Goal: Task Accomplishment & Management: Complete application form

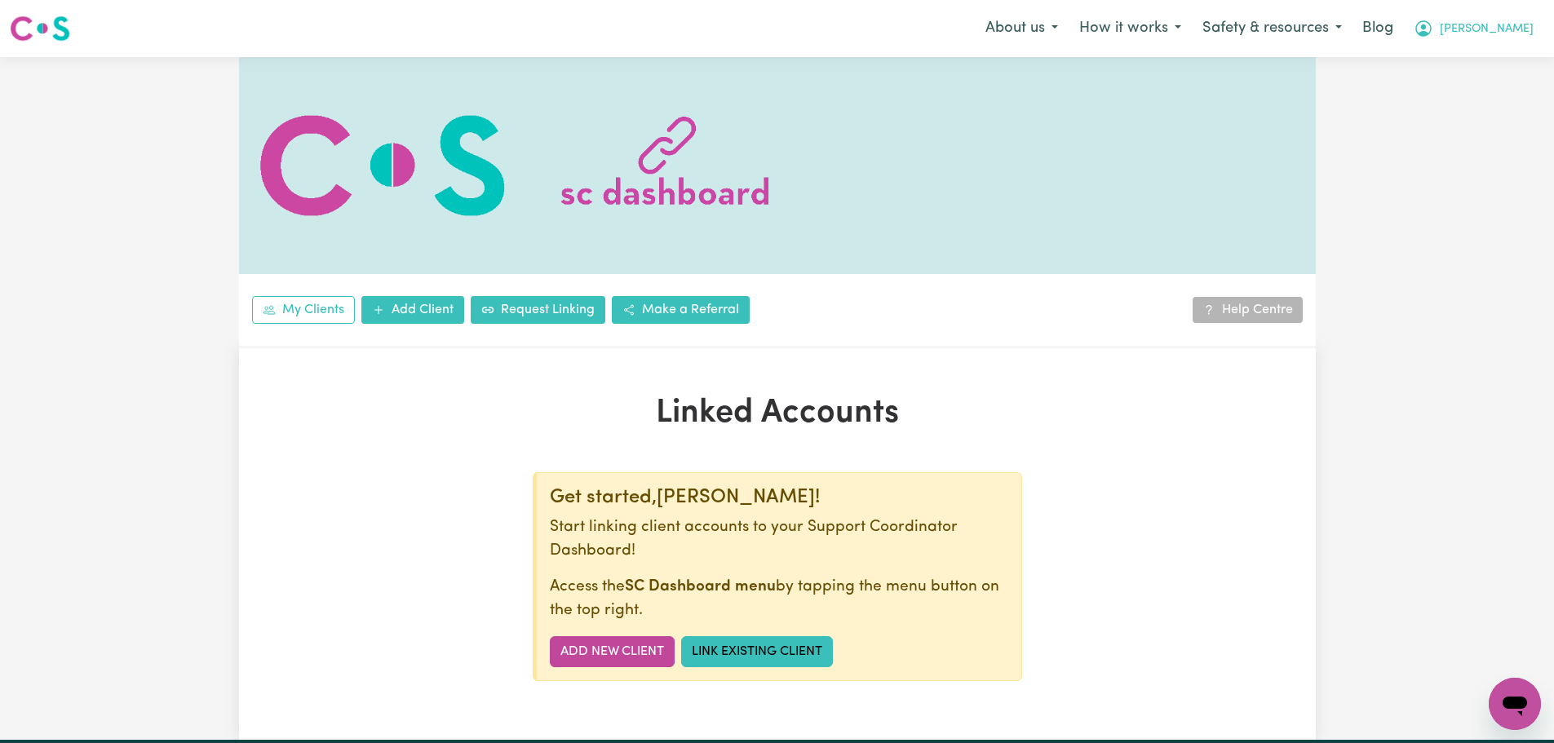
click at [1501, 35] on span "[PERSON_NAME]" at bounding box center [1486, 29] width 94 height 18
click at [1506, 91] on link "Logout" at bounding box center [1478, 93] width 129 height 31
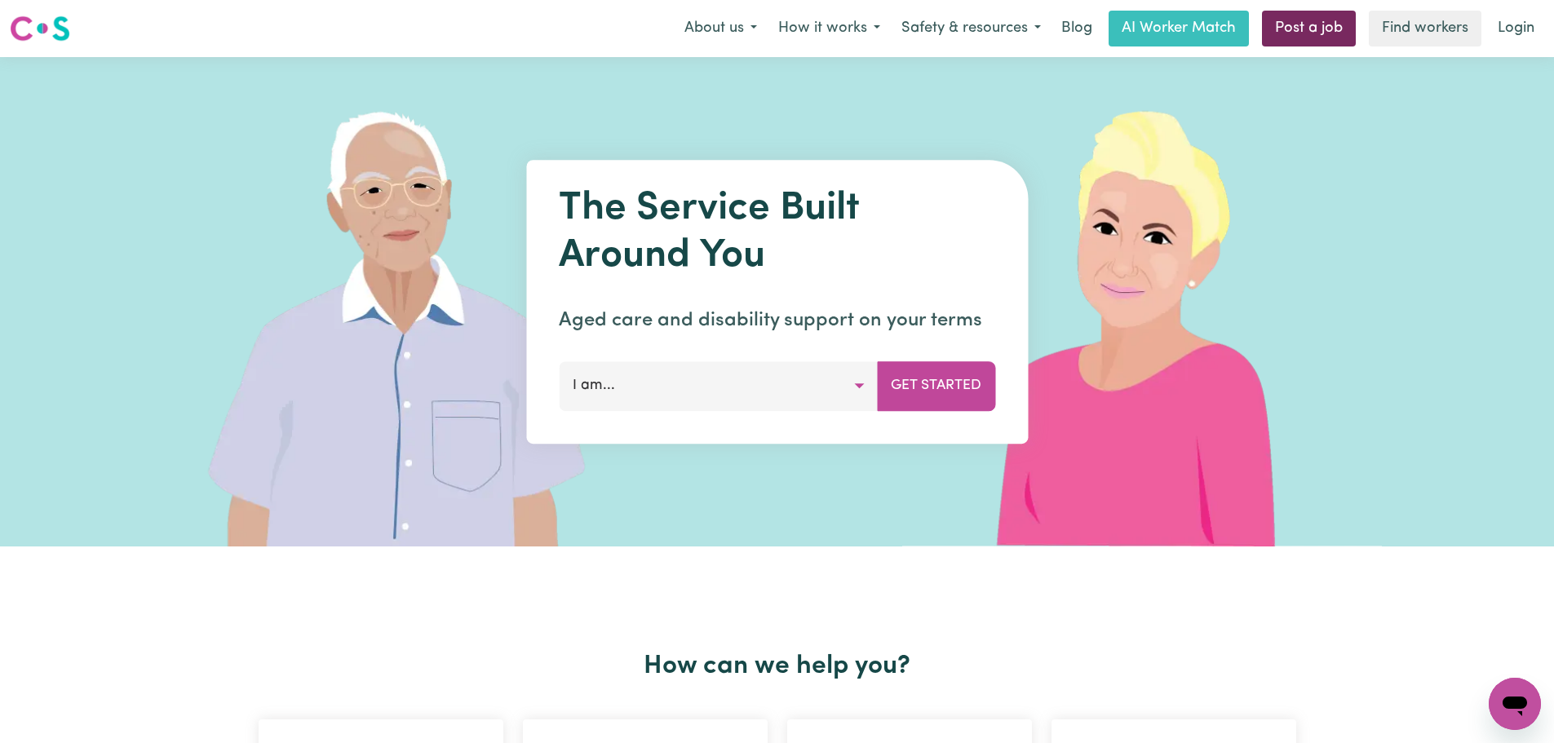
click at [1289, 33] on link "Post a job" at bounding box center [1309, 29] width 94 height 36
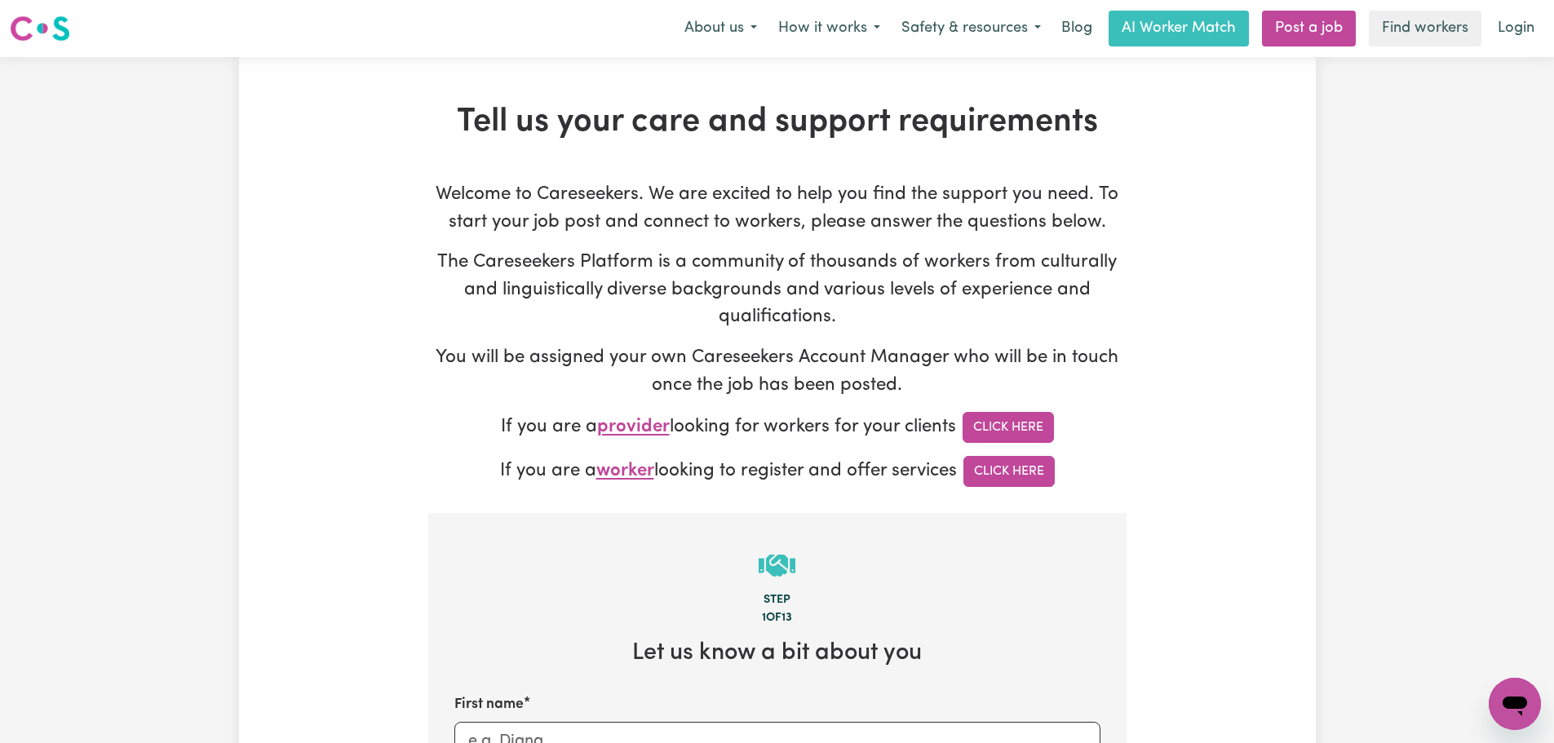
type input "[PERSON_NAME][EMAIL_ADDRESS][DOMAIN_NAME]"
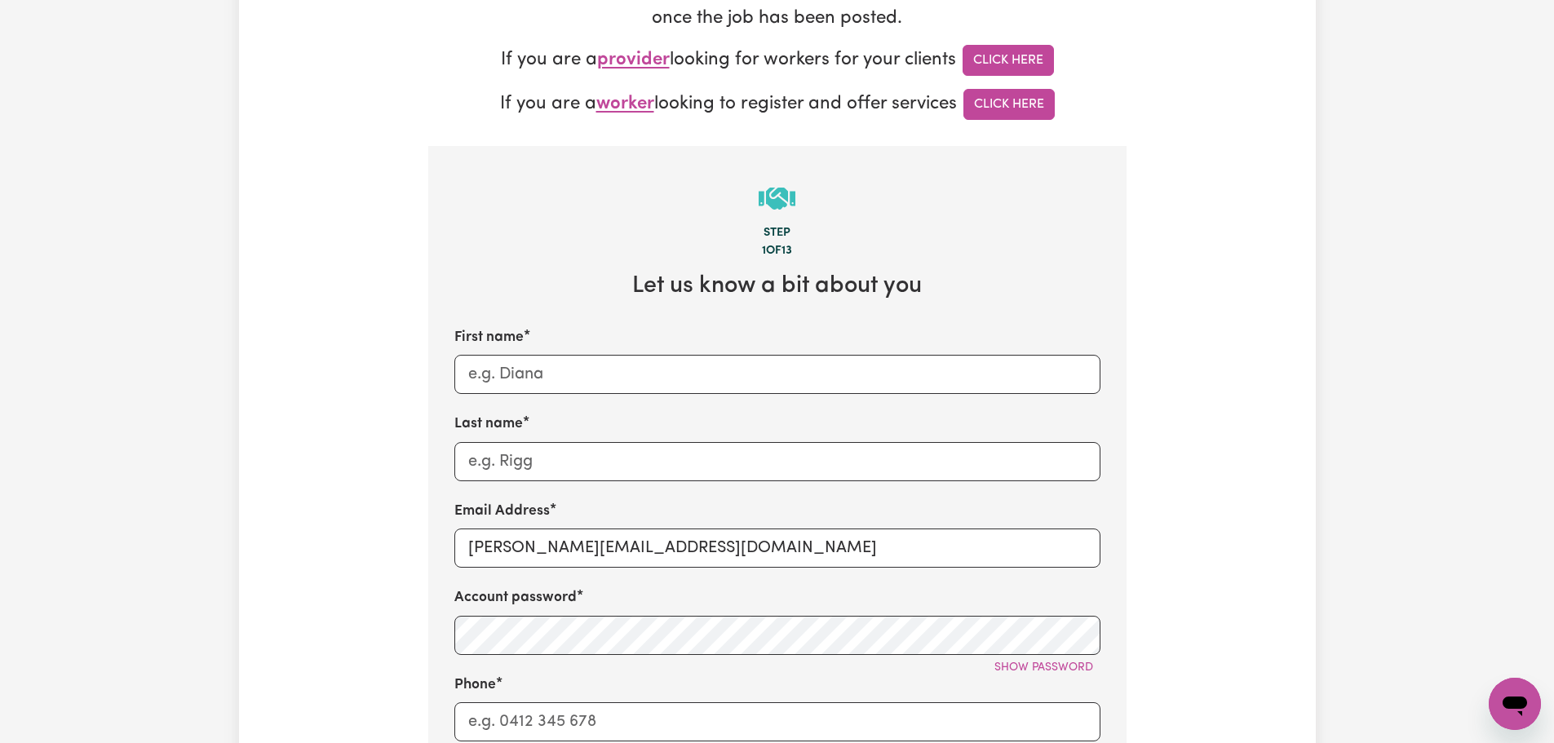
scroll to position [408, 0]
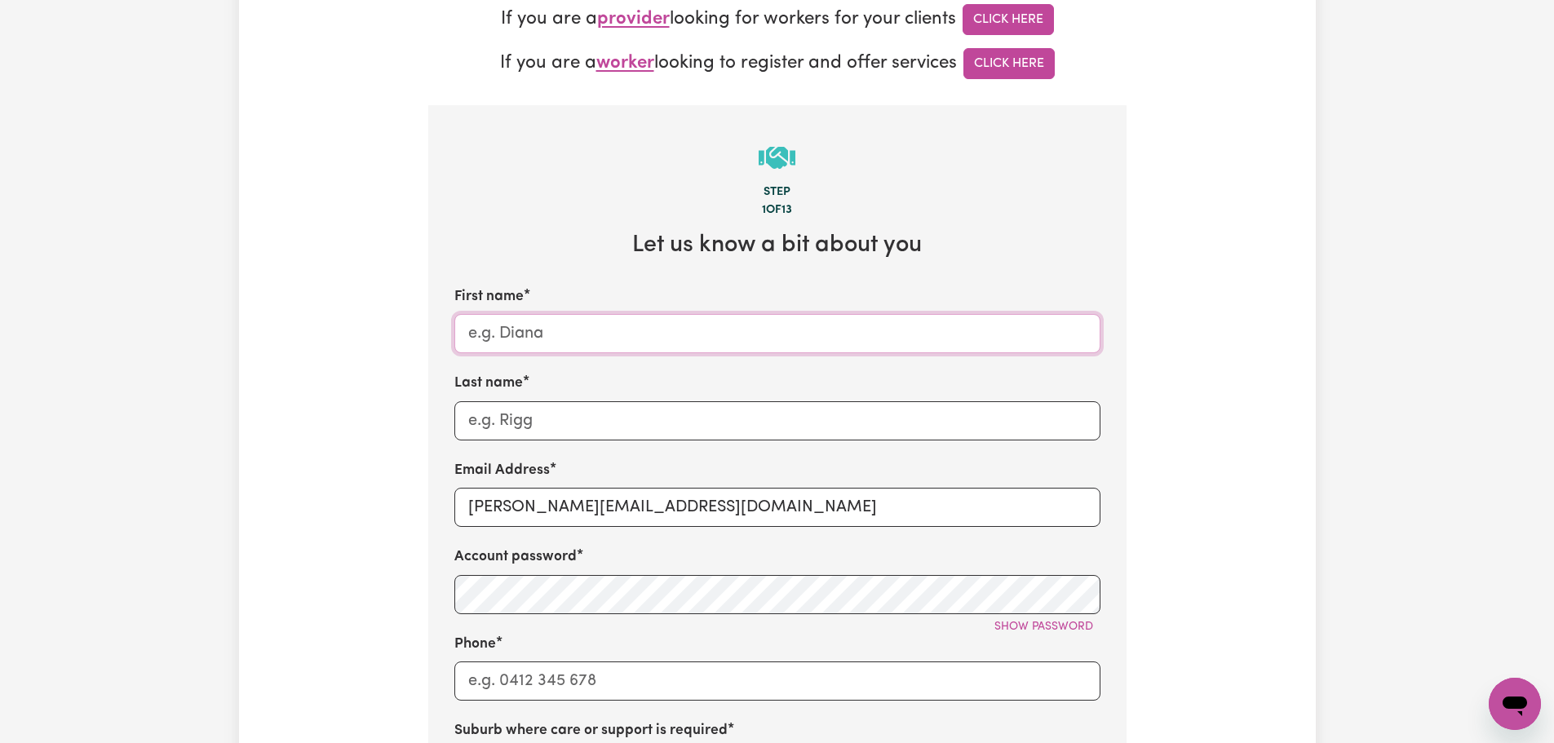
click at [585, 345] on input "First name" at bounding box center [777, 333] width 646 height 39
type input "[PERSON_NAME]"
click at [601, 520] on input "[PERSON_NAME][EMAIL_ADDRESS][DOMAIN_NAME]" at bounding box center [777, 507] width 646 height 39
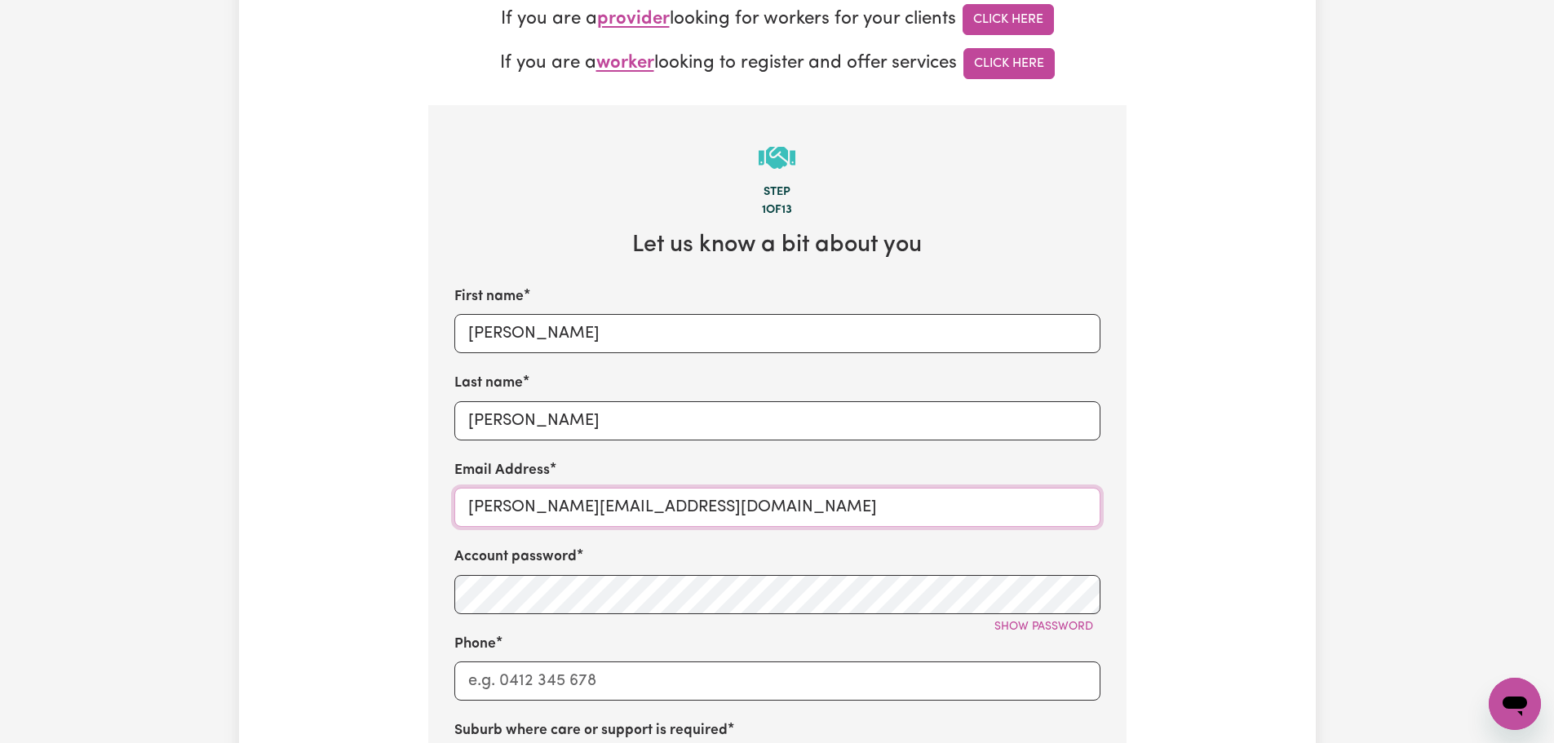
click at [601, 520] on input "[PERSON_NAME][EMAIL_ADDRESS][DOMAIN_NAME]" at bounding box center [777, 507] width 646 height 39
type input "[EMAIL_ADDRESS][DOMAIN_NAME]"
click at [529, 515] on input "[EMAIL_ADDRESS][DOMAIN_NAME]" at bounding box center [777, 507] width 646 height 39
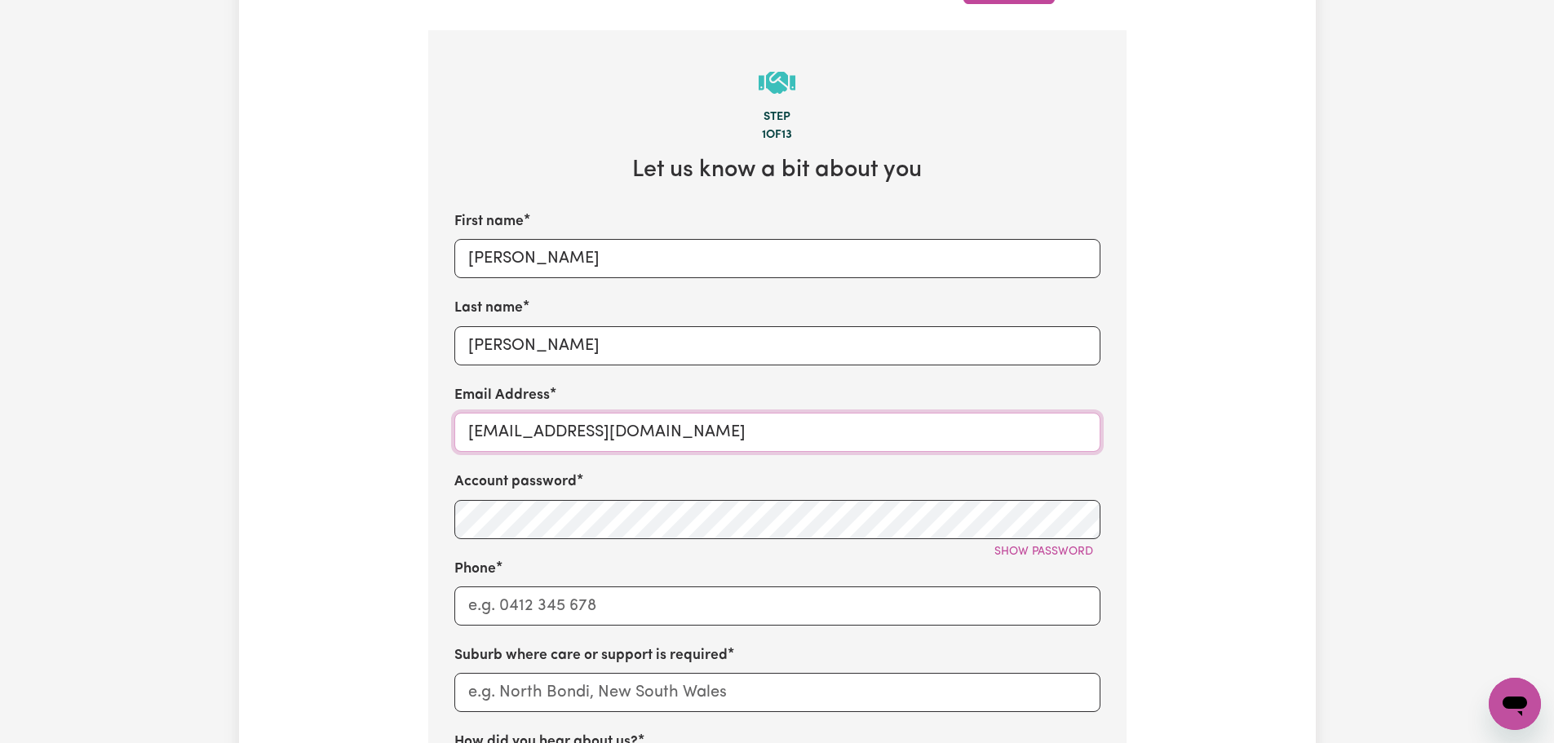
scroll to position [652, 0]
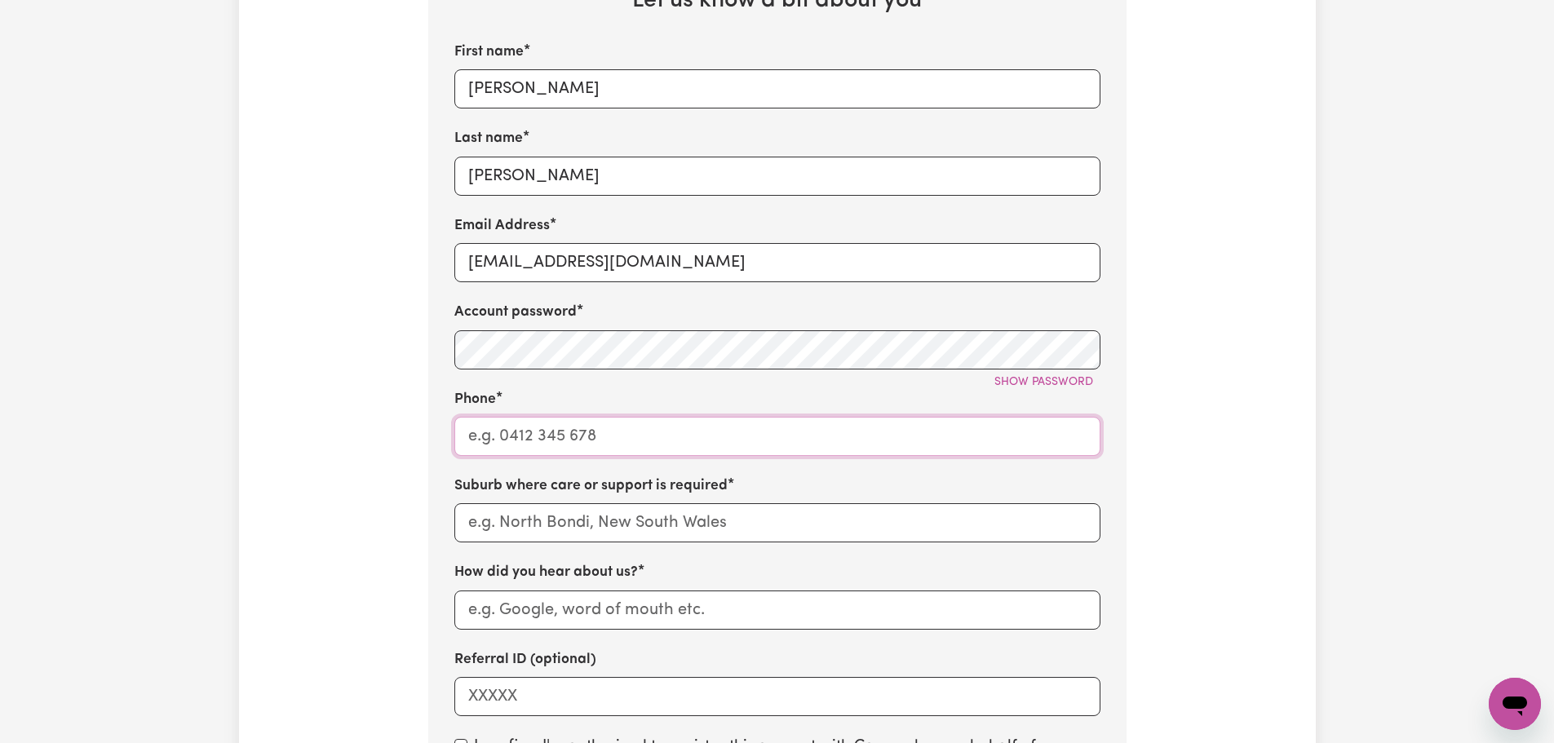
click at [536, 446] on input "Phone" at bounding box center [777, 436] width 646 height 39
click at [515, 438] on input "Phone" at bounding box center [777, 436] width 646 height 39
paste input "0435 446 233"
type input "0435 446 233"
click at [547, 409] on div "Phone [PHONE_NUMBER]" at bounding box center [777, 422] width 646 height 67
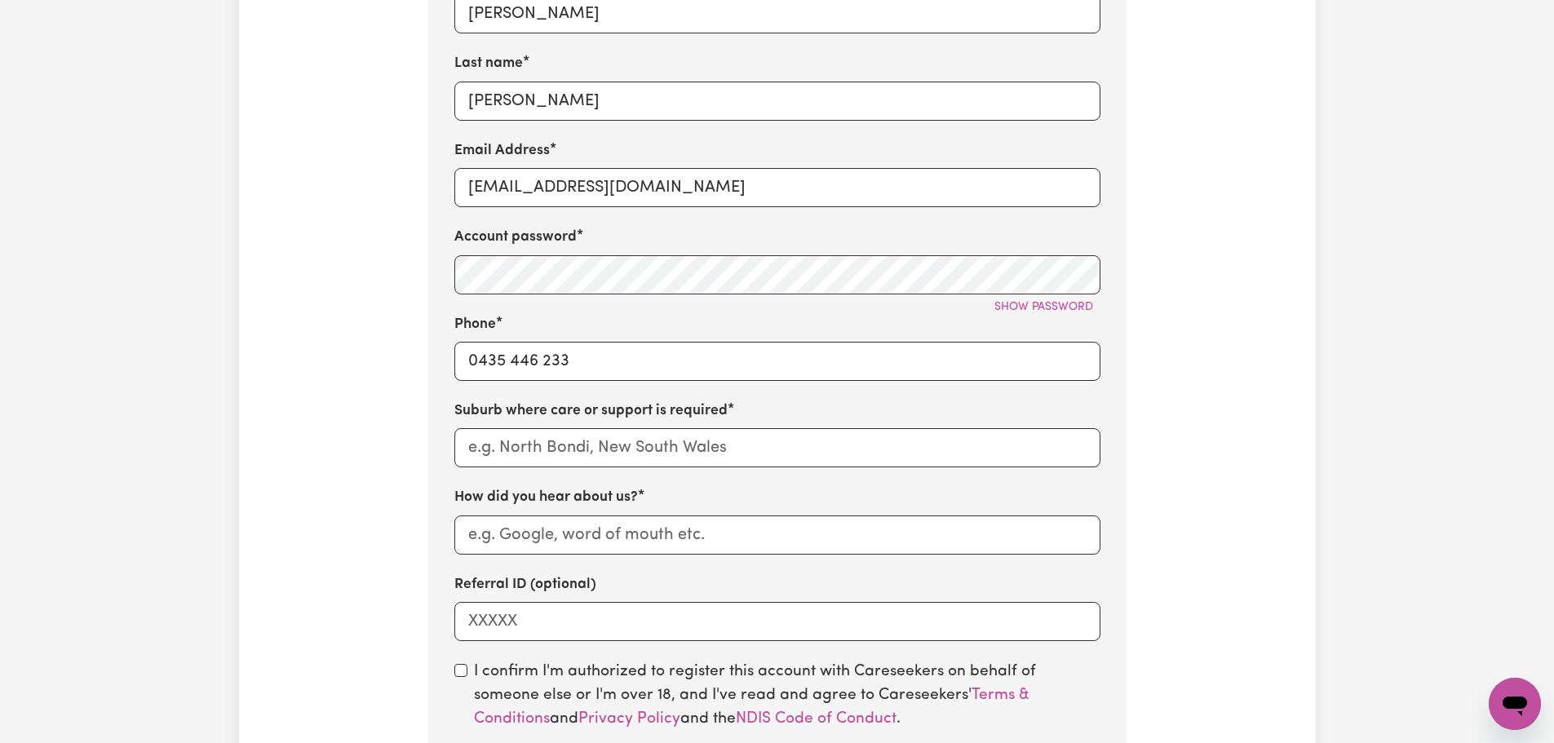
scroll to position [816, 0]
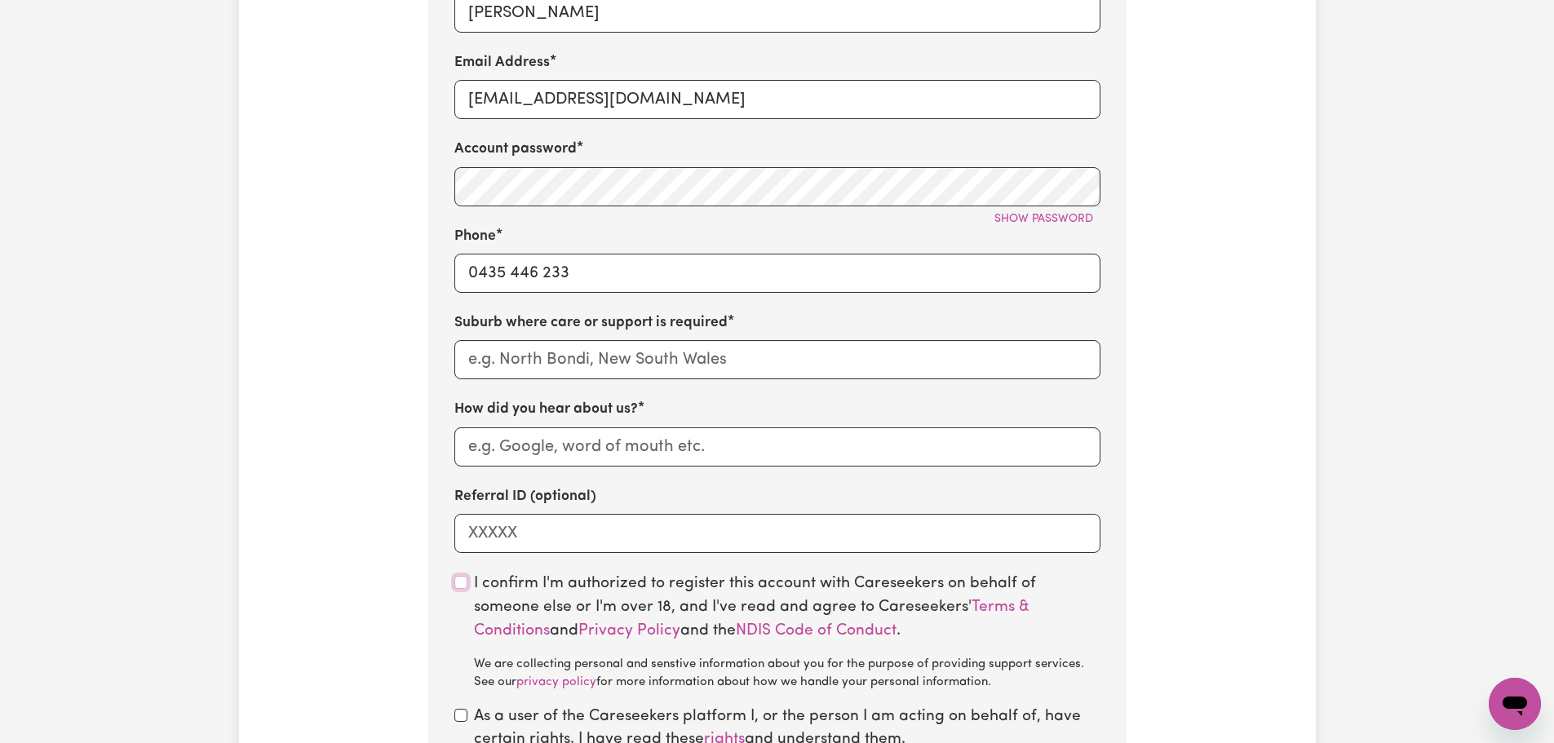
click at [458, 588] on input "checkbox" at bounding box center [460, 582] width 13 height 13
checkbox input "true"
click at [458, 717] on input "checkbox" at bounding box center [460, 715] width 13 height 13
checkbox input "true"
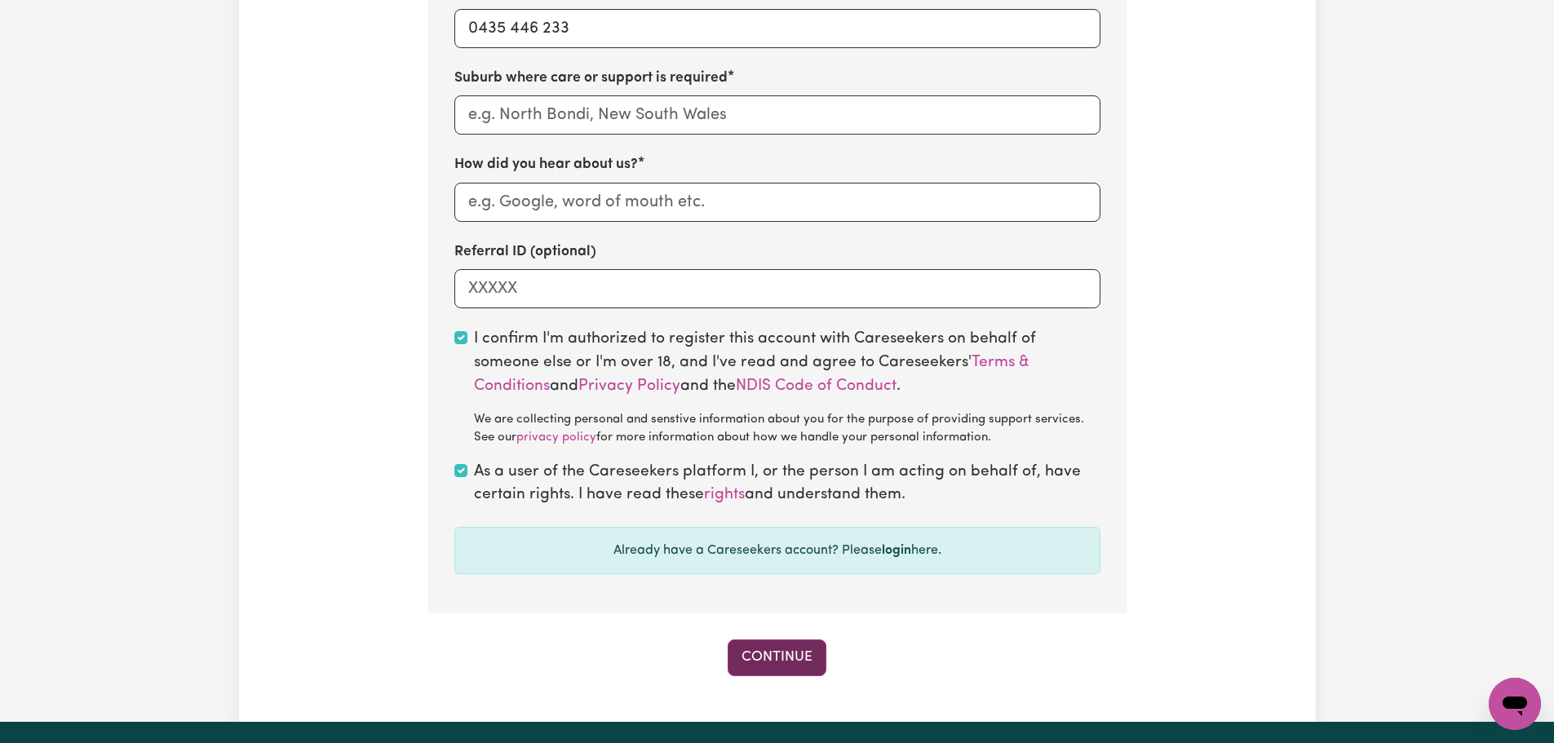
click at [749, 657] on button "Continue" at bounding box center [776, 657] width 99 height 36
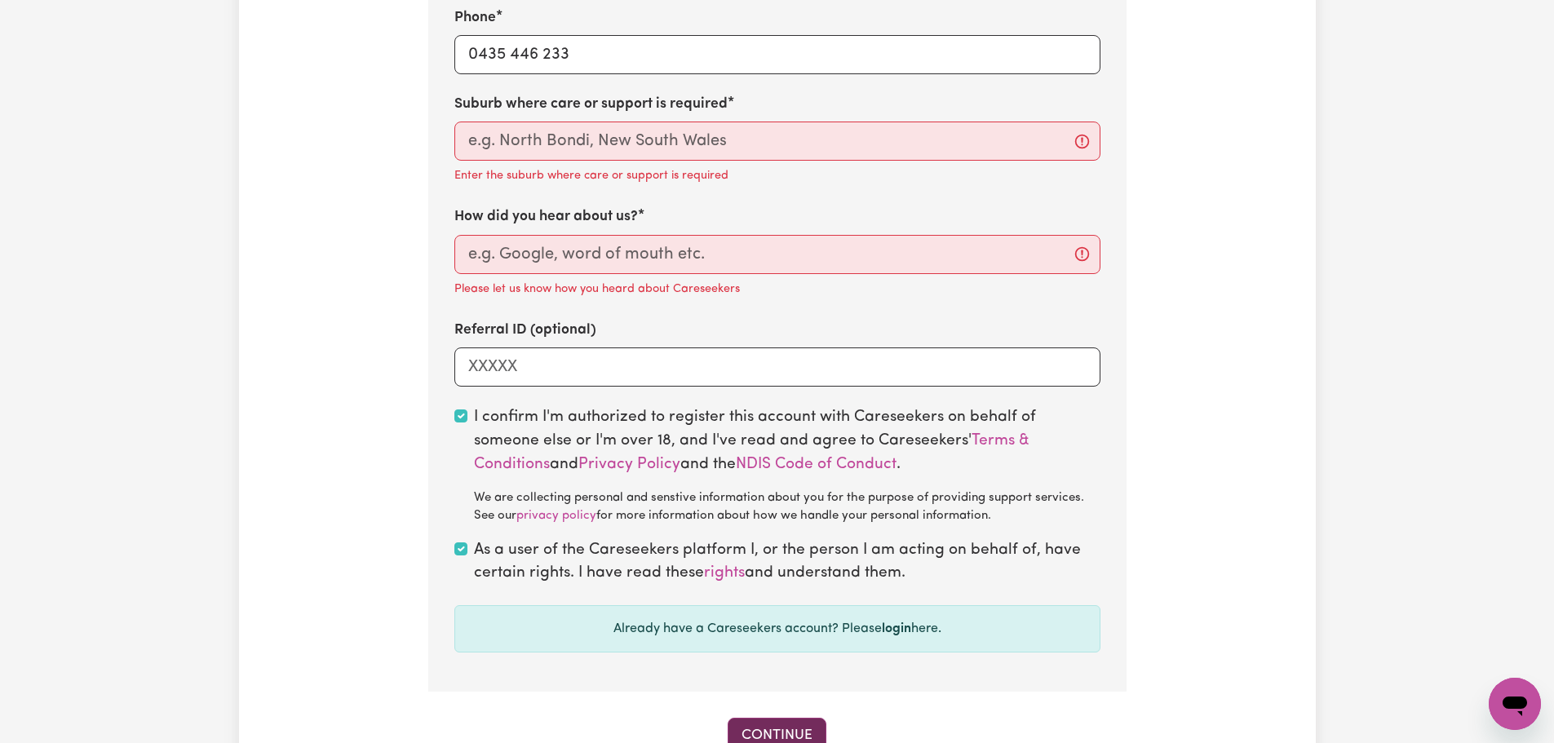
scroll to position [1086, 0]
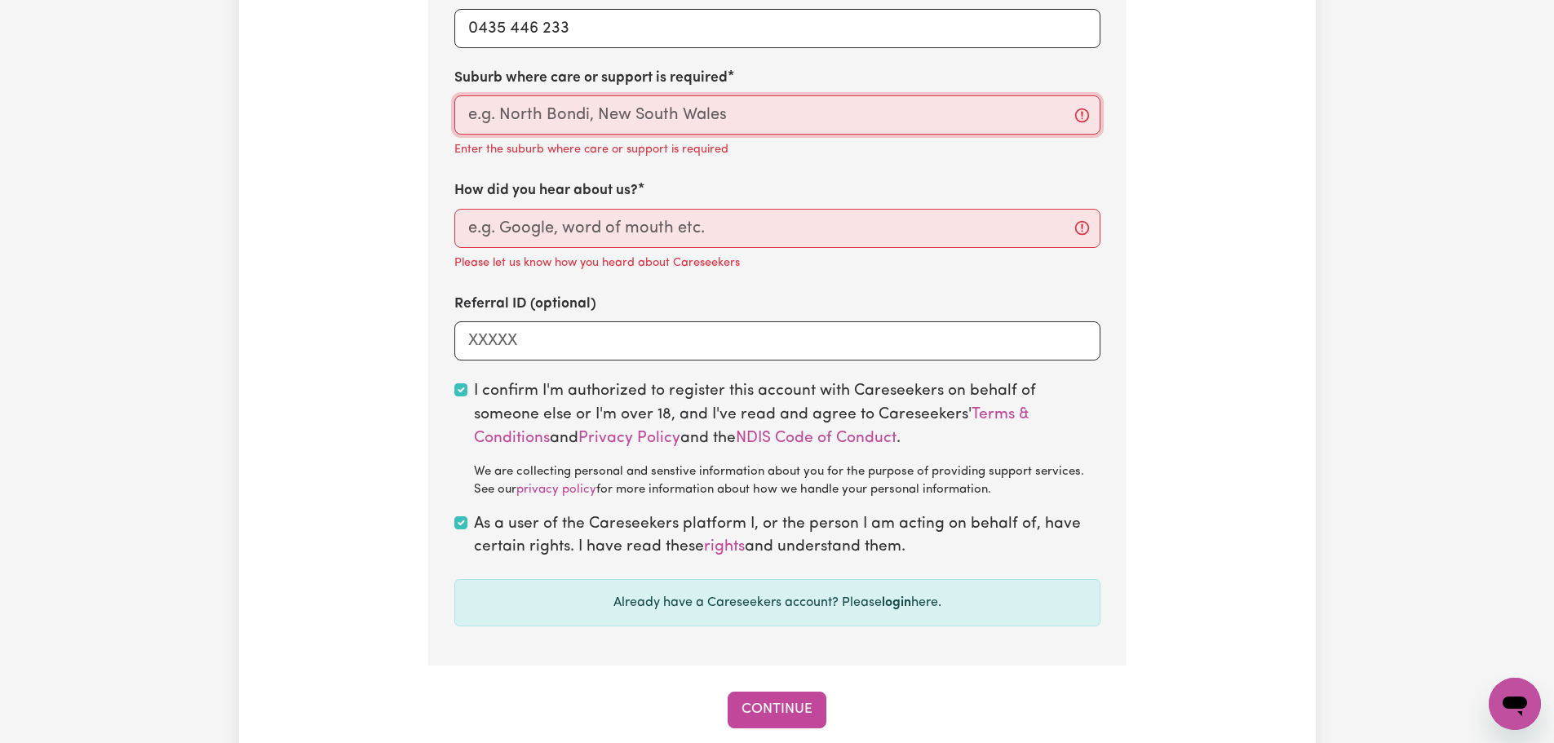
click at [621, 125] on input "text" at bounding box center [777, 114] width 646 height 39
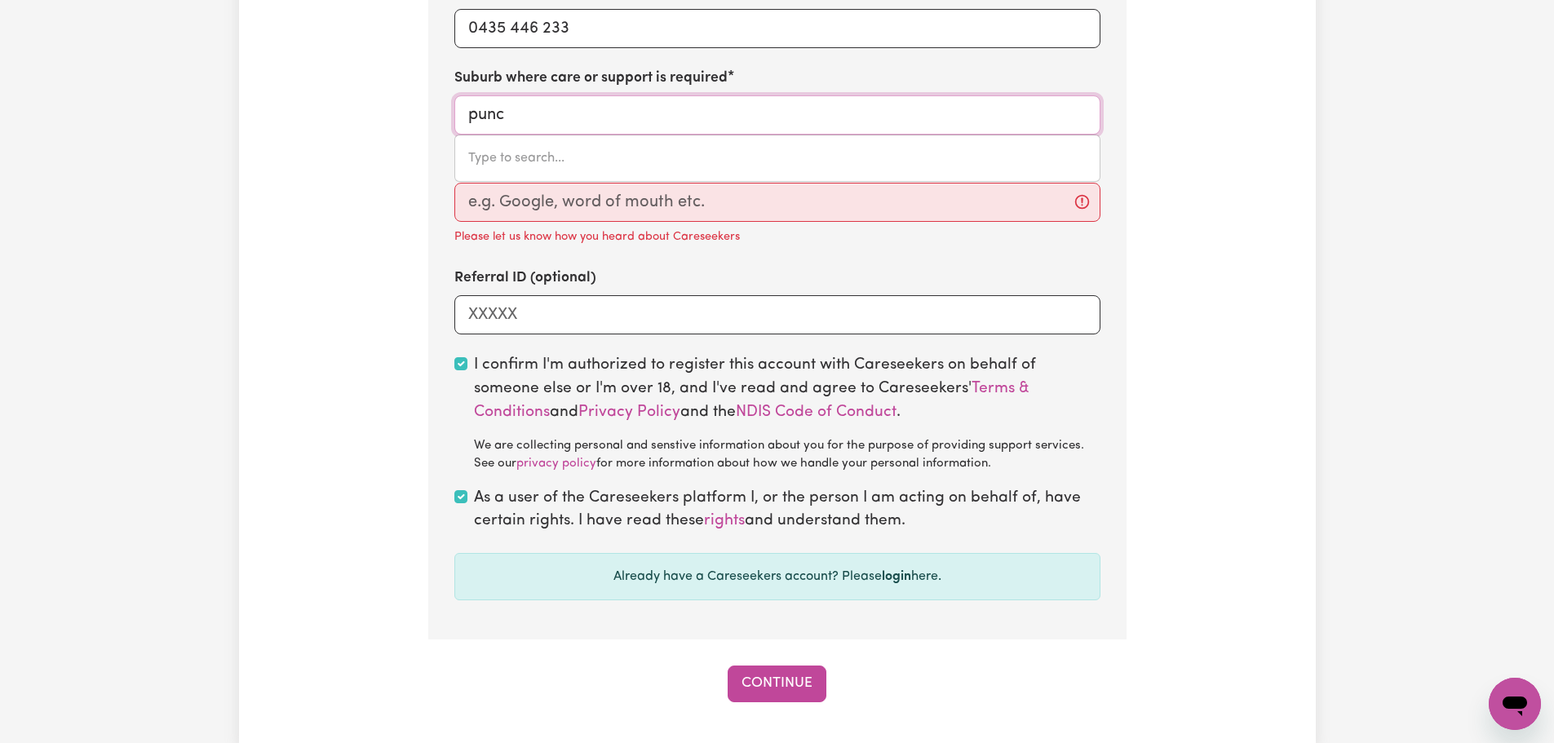
type input "punch"
type input "punchBOWL, [GEOGRAPHIC_DATA], 2196"
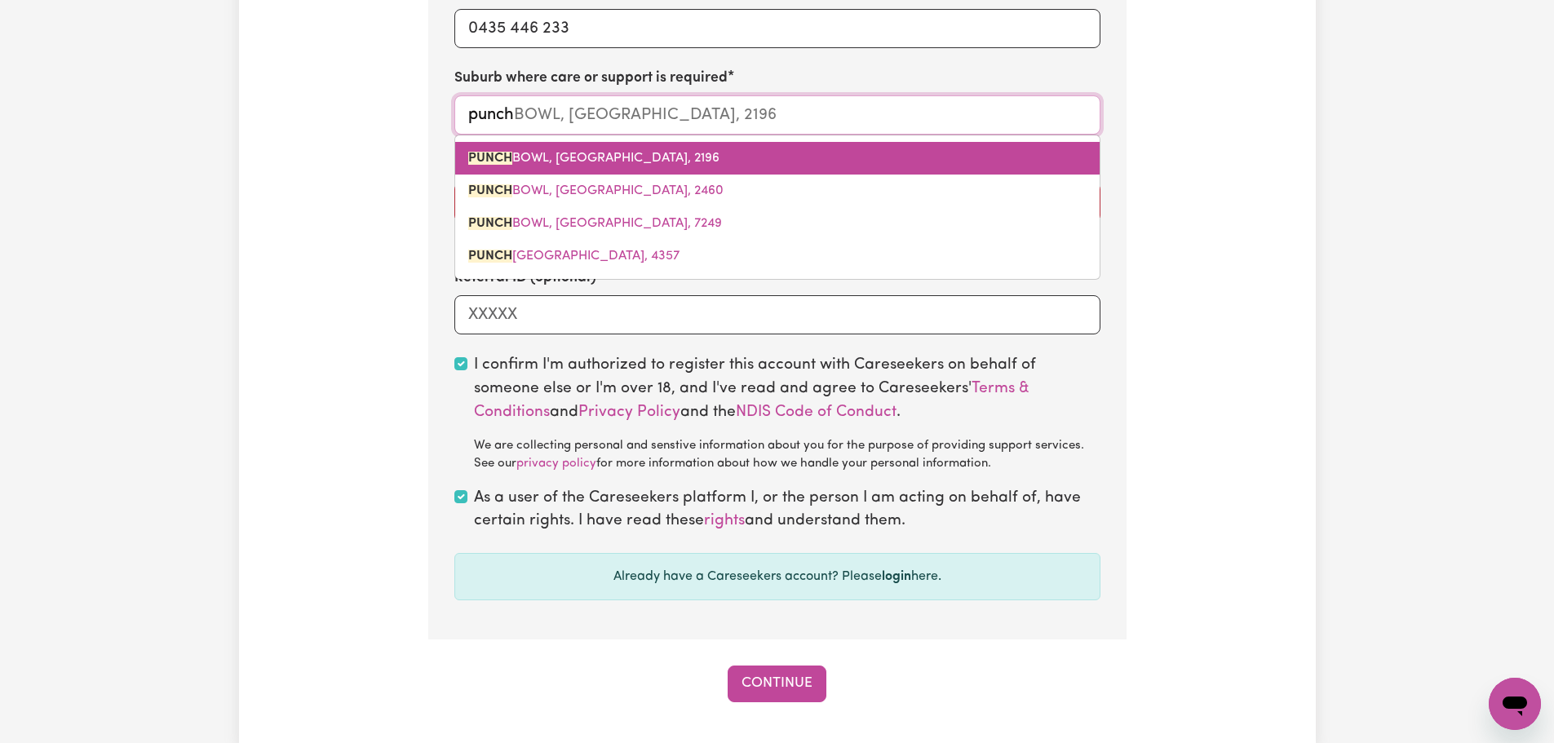
click at [679, 157] on span "[GEOGRAPHIC_DATA], [GEOGRAPHIC_DATA], 2196" at bounding box center [593, 158] width 251 height 13
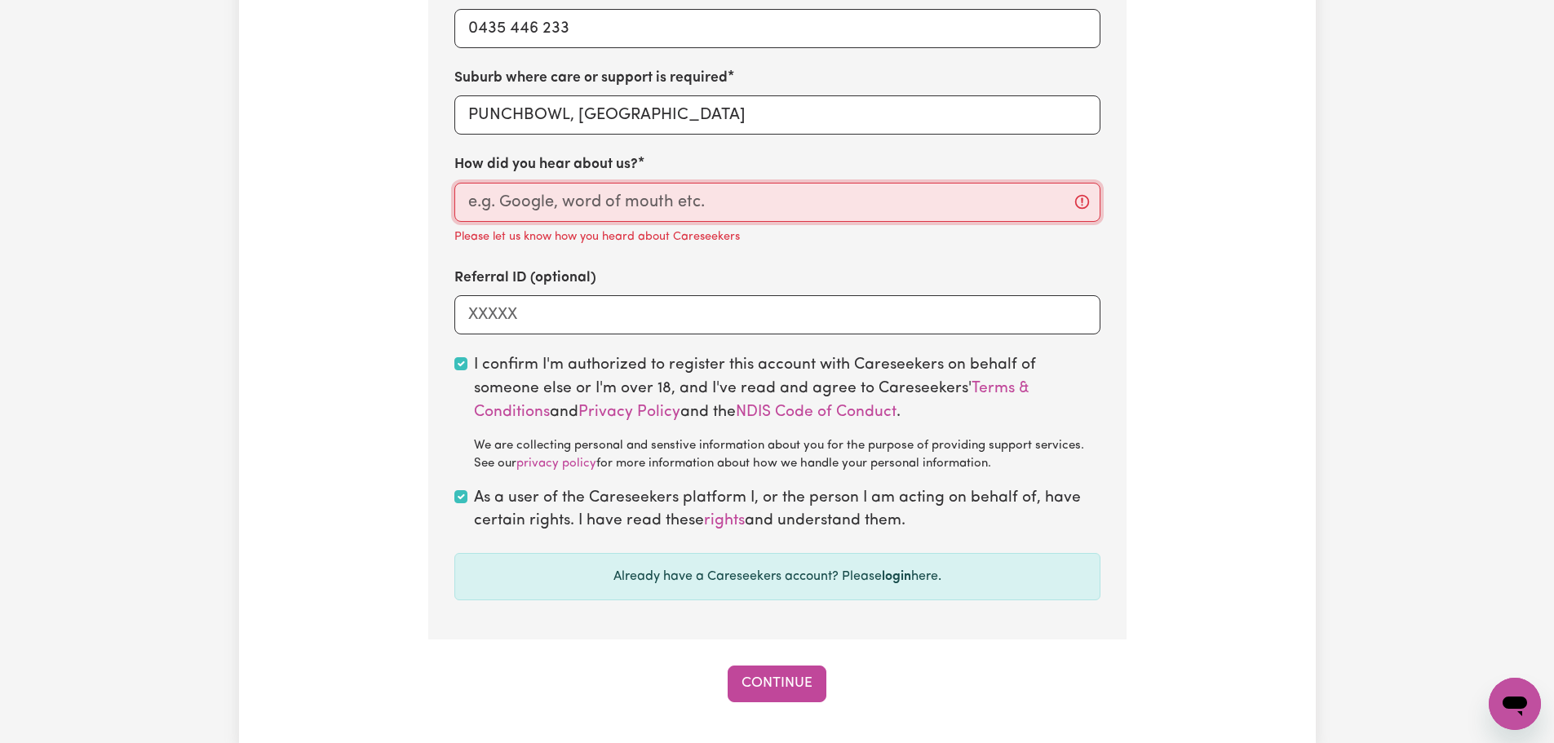
click at [618, 210] on input "How did you hear about us?" at bounding box center [777, 202] width 646 height 39
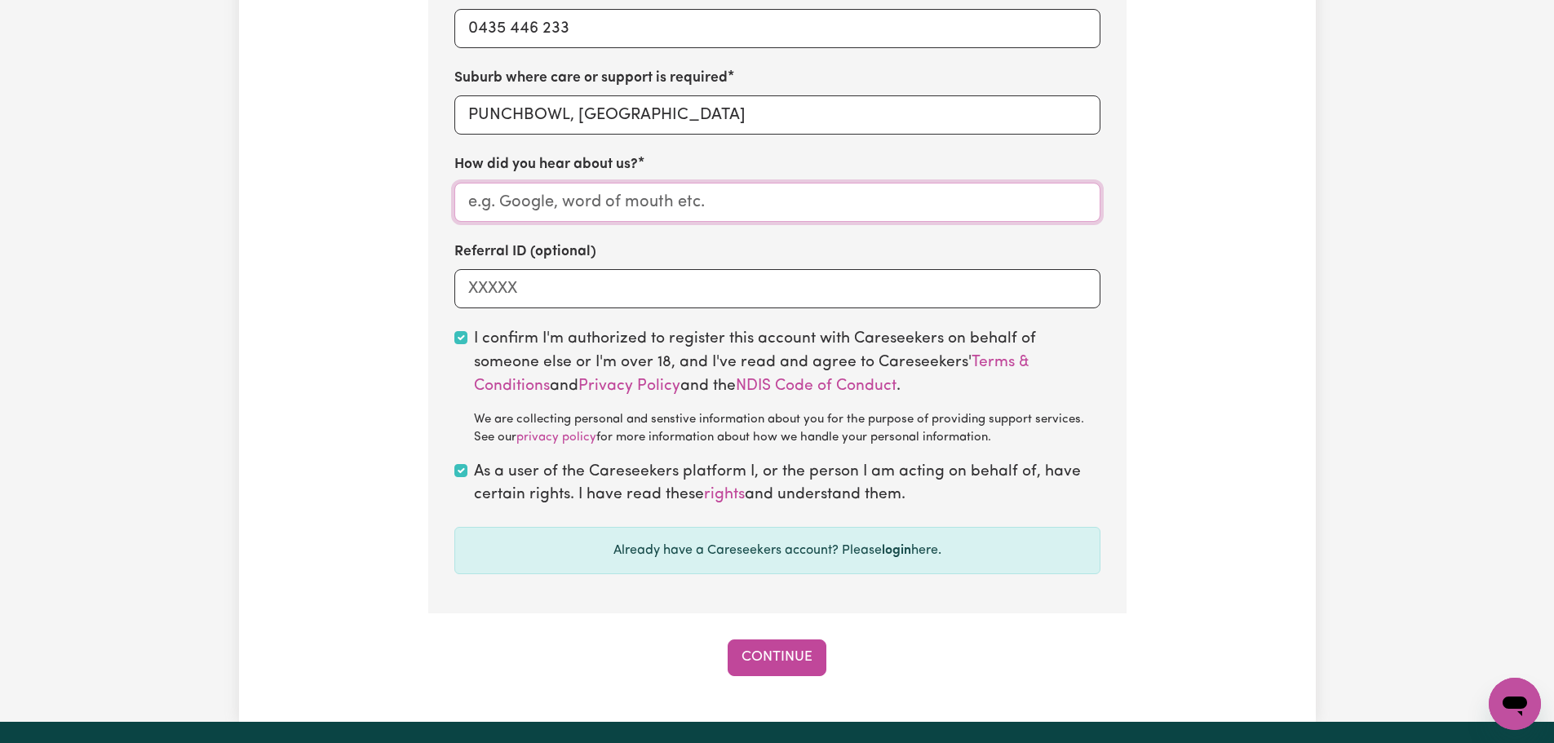
type input "A"
type input "Worker Anika"
click at [780, 663] on button "Continue" at bounding box center [776, 657] width 99 height 36
click at [775, 652] on button "Continue" at bounding box center [776, 657] width 99 height 36
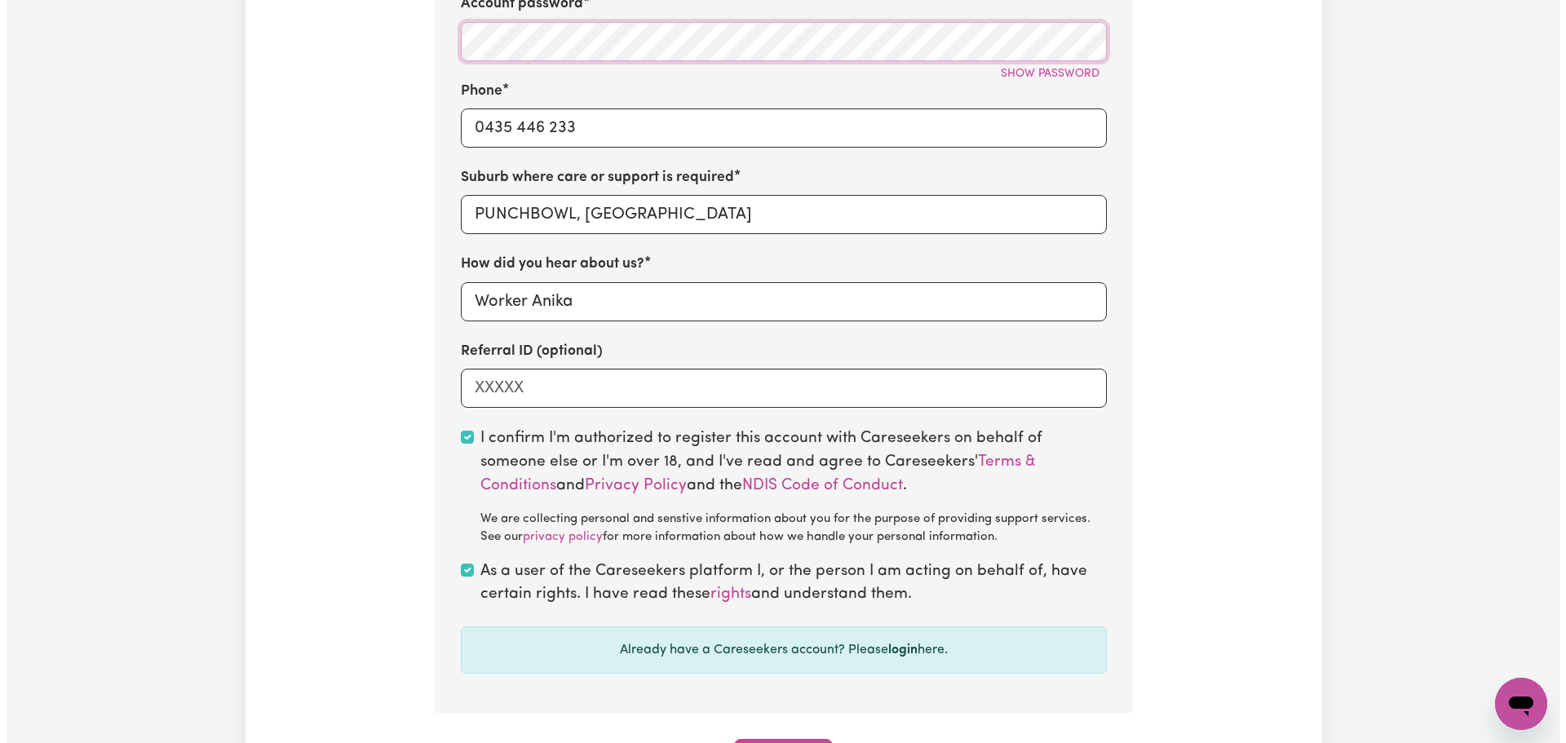
scroll to position [1249, 0]
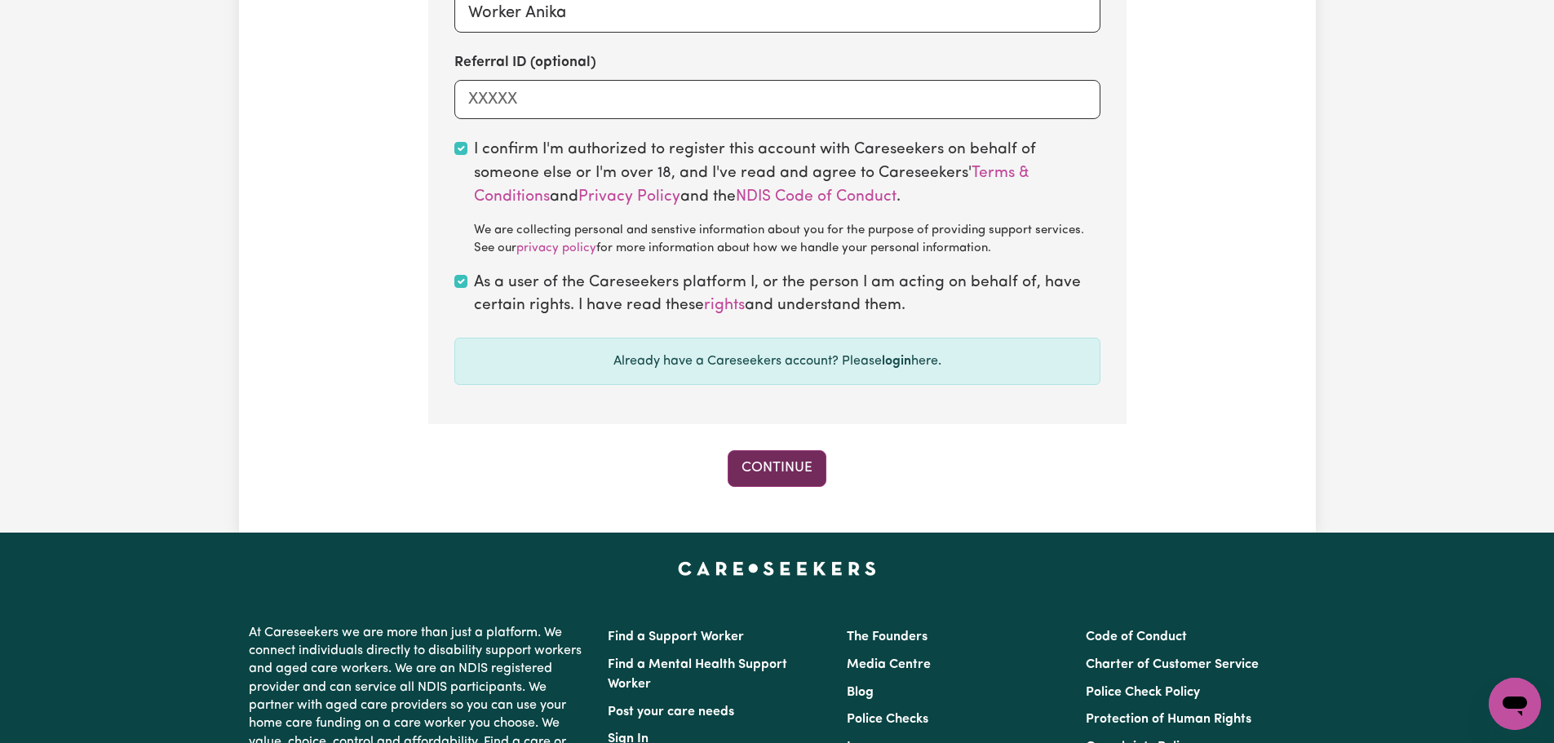
click at [774, 470] on button "Continue" at bounding box center [776, 468] width 99 height 36
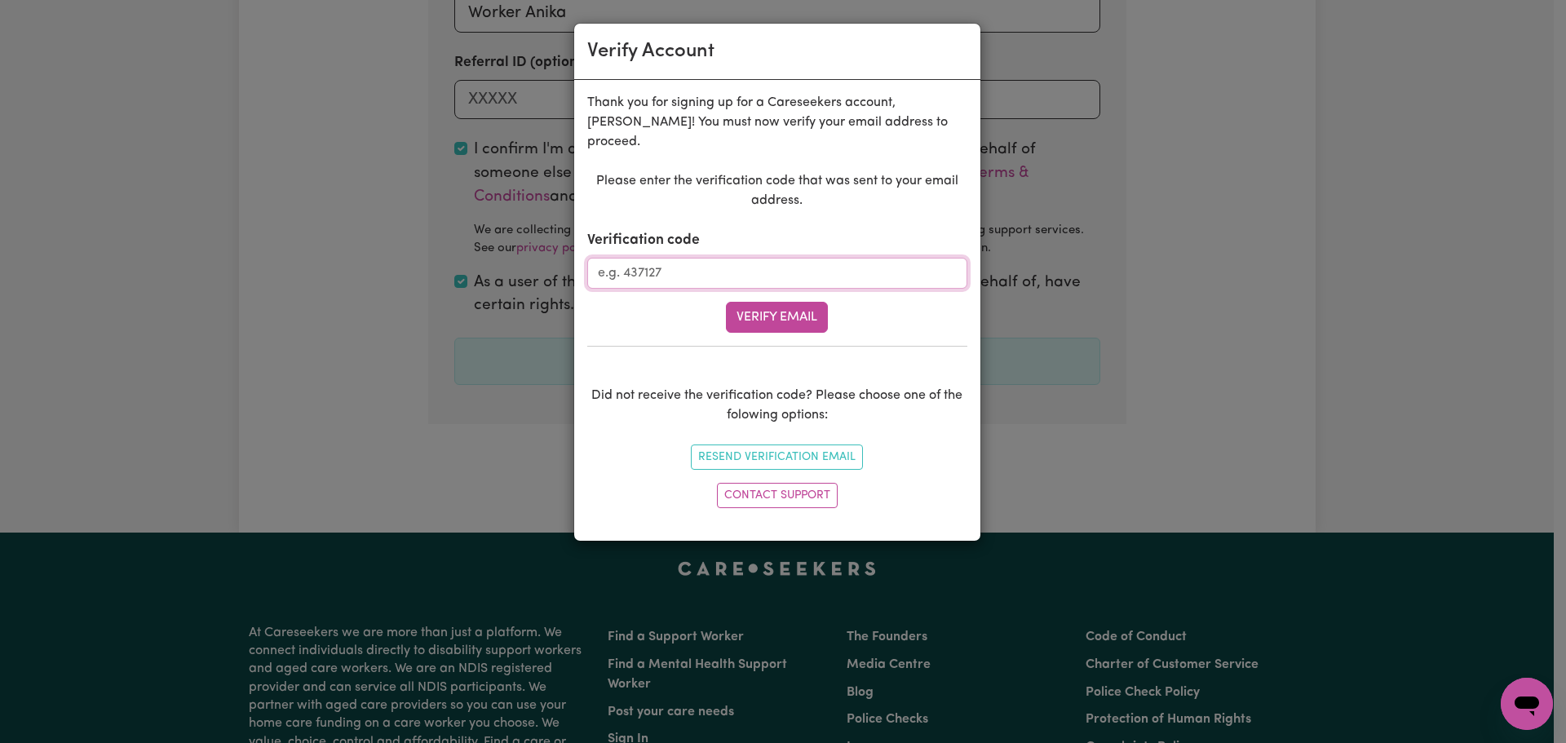
click at [674, 258] on input "Verification code" at bounding box center [777, 273] width 380 height 31
type input "731889"
click at [767, 302] on button "Verify Email" at bounding box center [777, 317] width 102 height 31
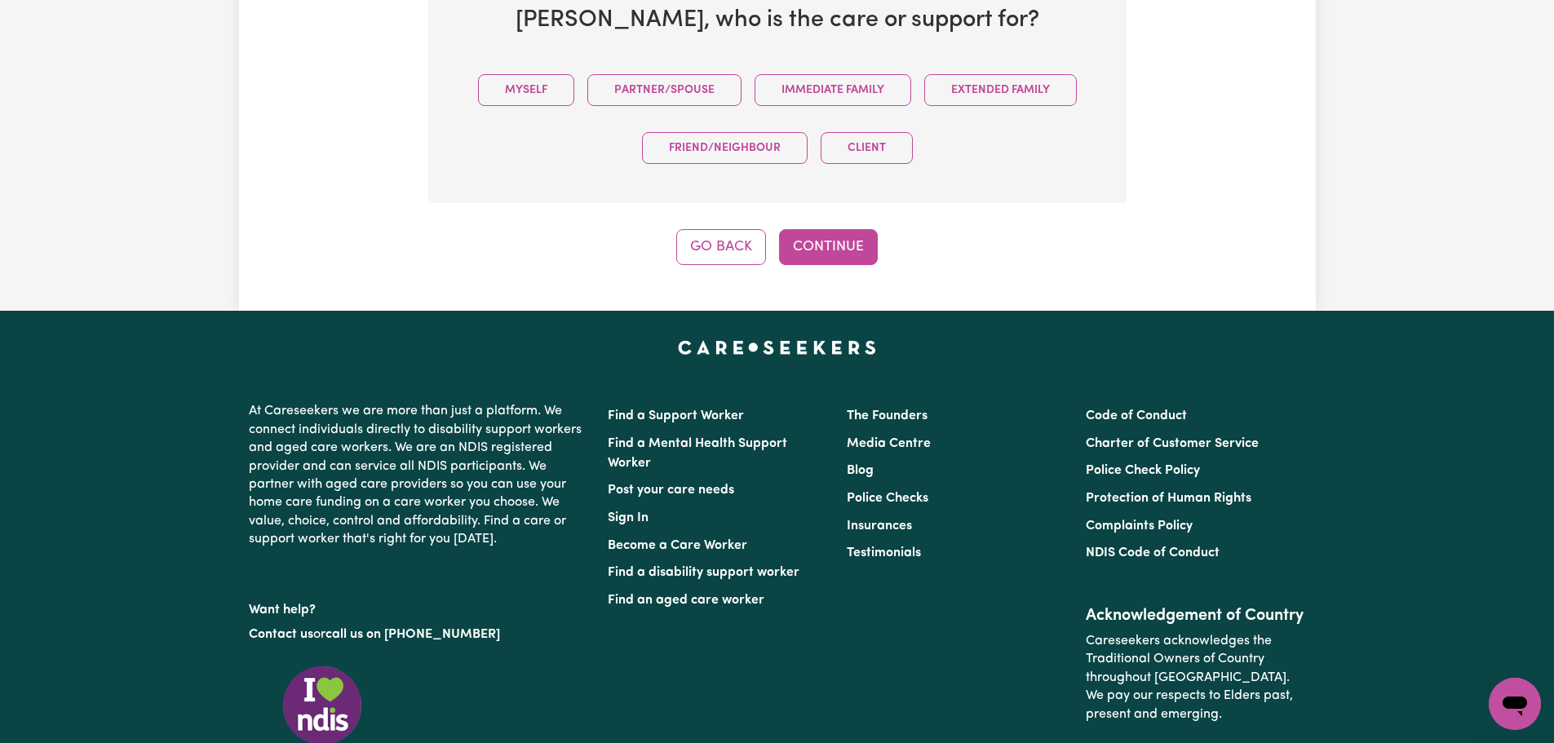
scroll to position [546, 0]
